Goal: Information Seeking & Learning: Find specific fact

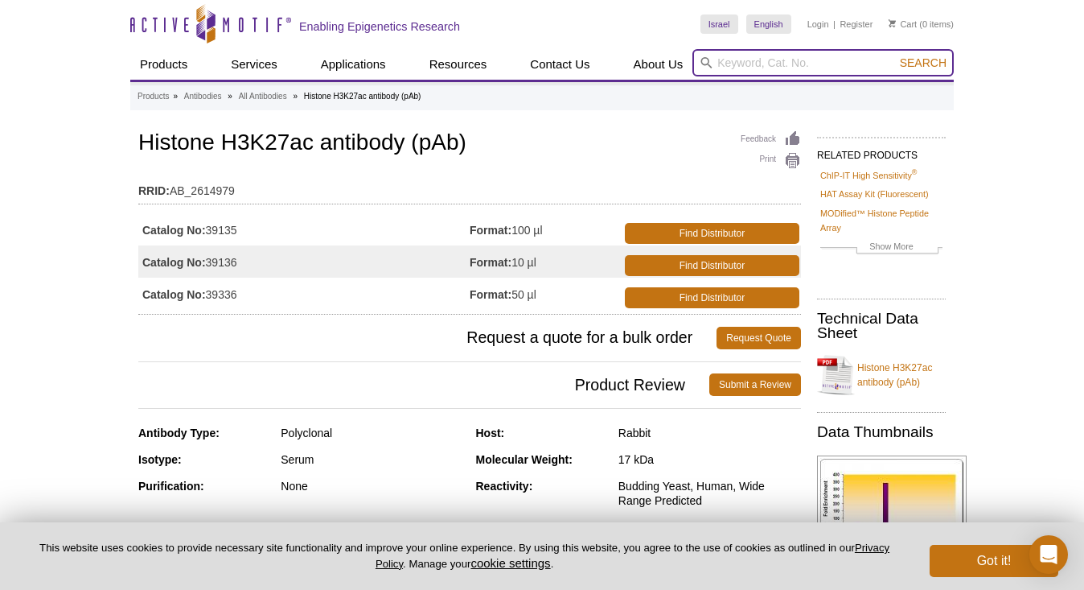
click at [750, 75] on input "search" at bounding box center [822, 62] width 261 height 27
type input "h3k27ac"
click at [895, 55] on button "Search" at bounding box center [923, 62] width 56 height 14
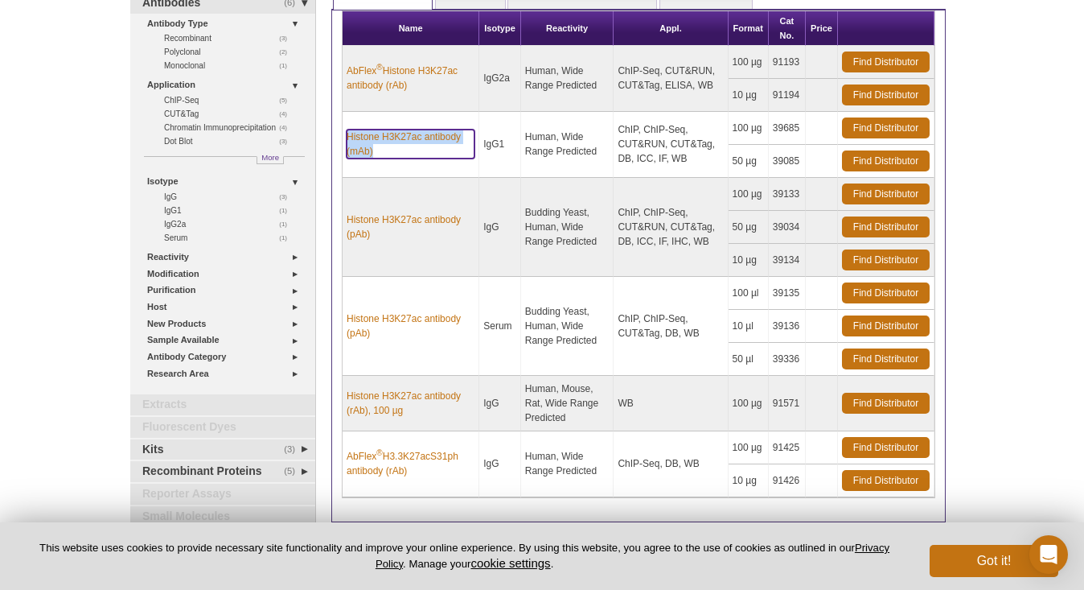
scroll to position [195, 0]
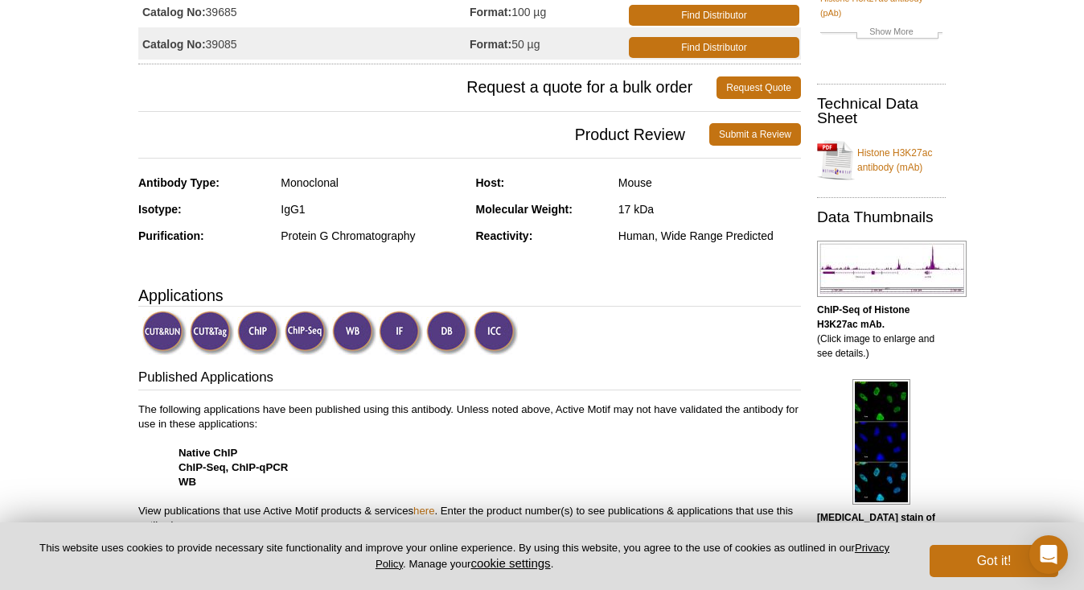
scroll to position [458, 0]
